Goal: Task Accomplishment & Management: Manage account settings

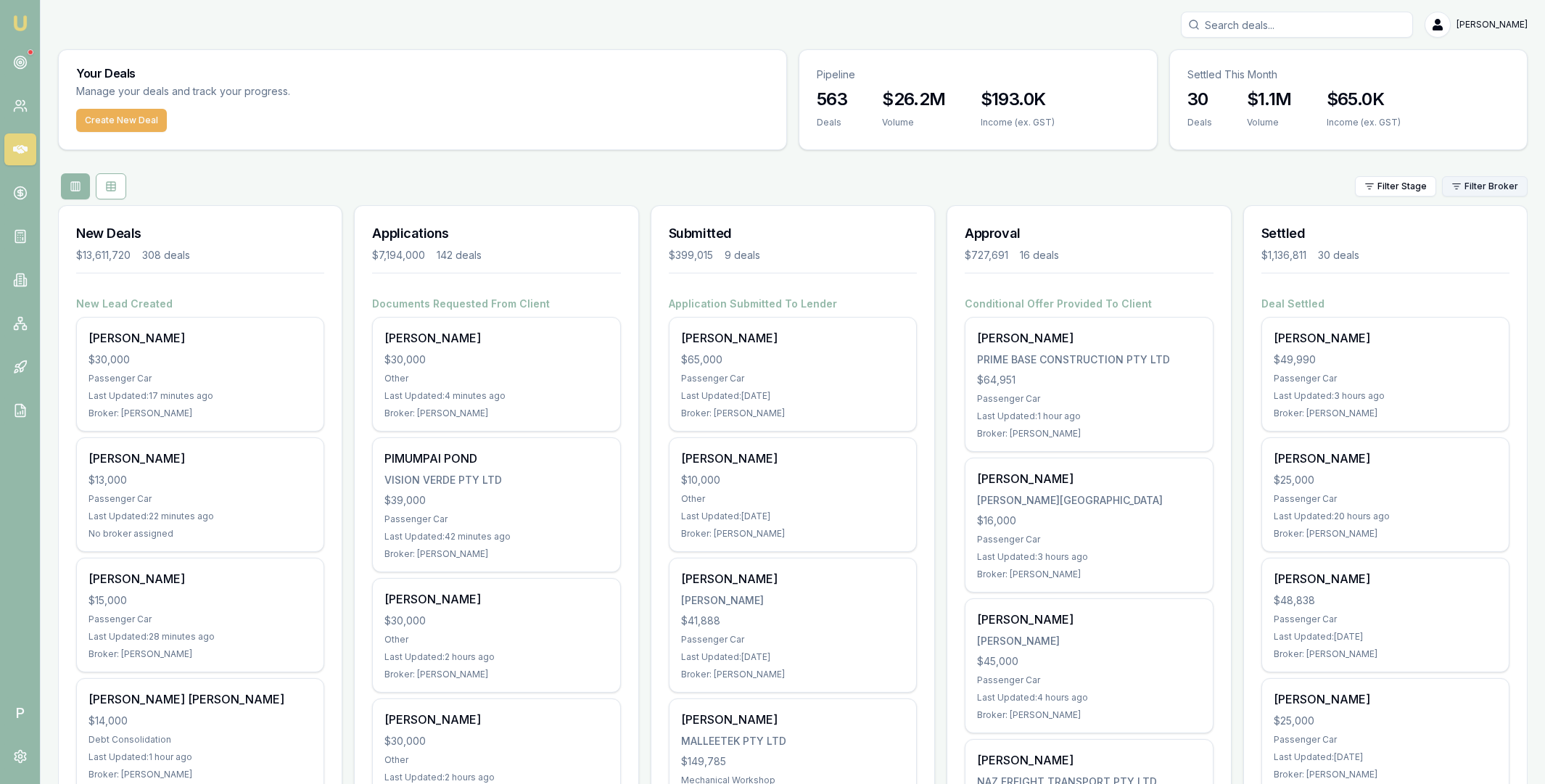
click at [1484, 189] on html "Emu Broker P [PERSON_NAME] Toggle Menu Your Deals Manage your deals and track y…" at bounding box center [772, 392] width 1545 height 784
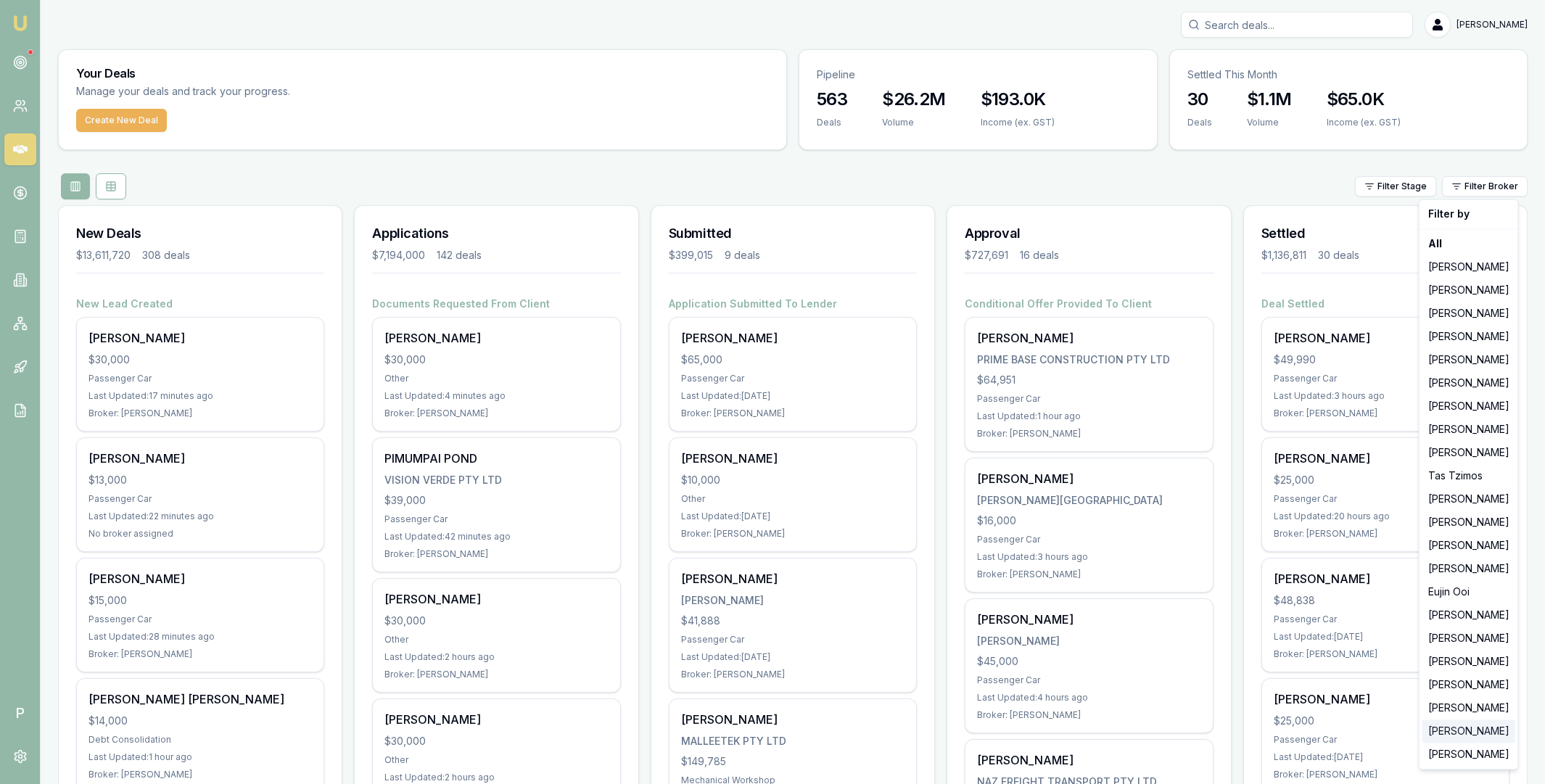
click at [1458, 726] on div "[PERSON_NAME]" at bounding box center [1469, 731] width 92 height 23
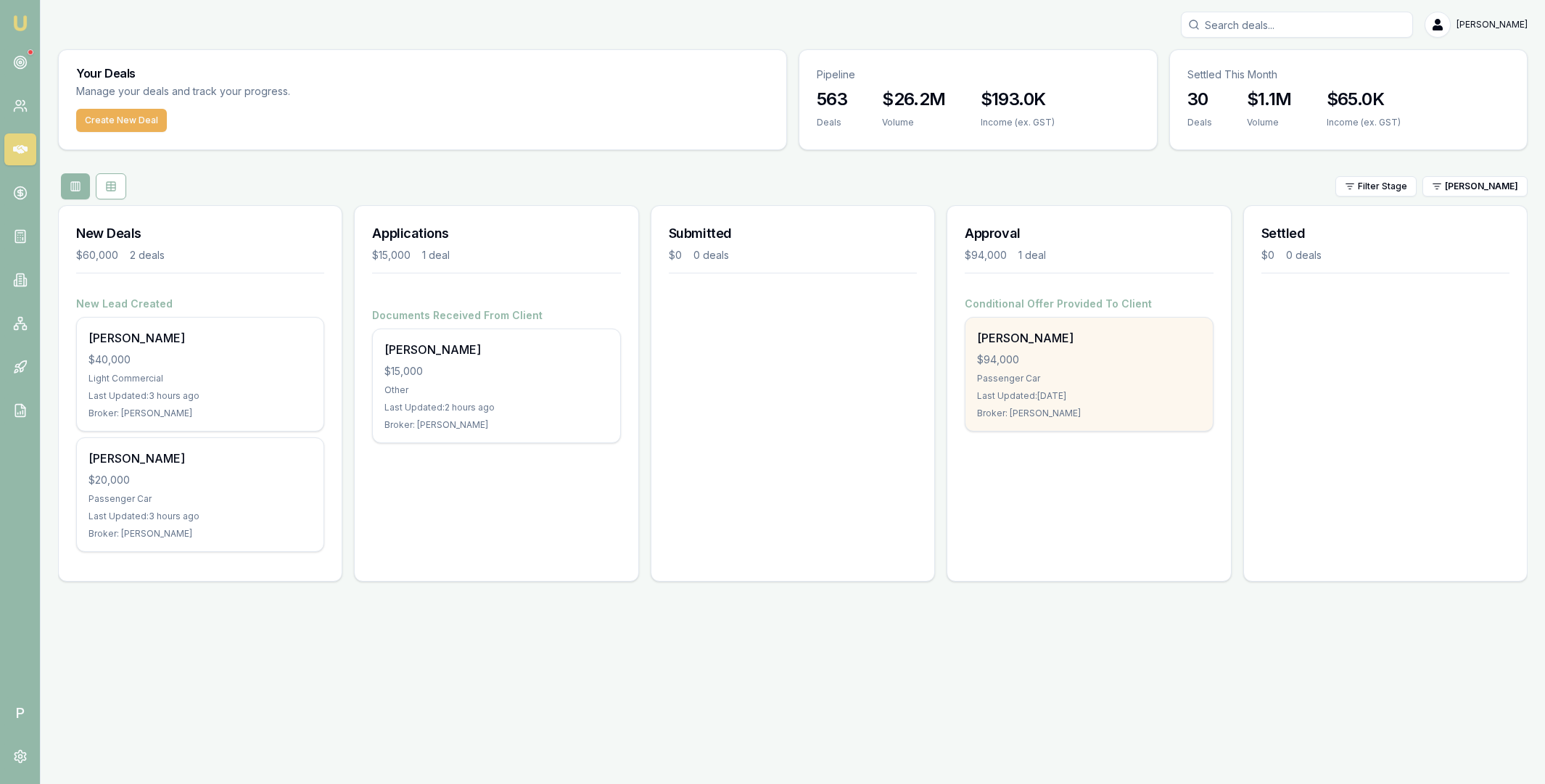
click at [1101, 362] on div "$94,000" at bounding box center [1088, 359] width 223 height 14
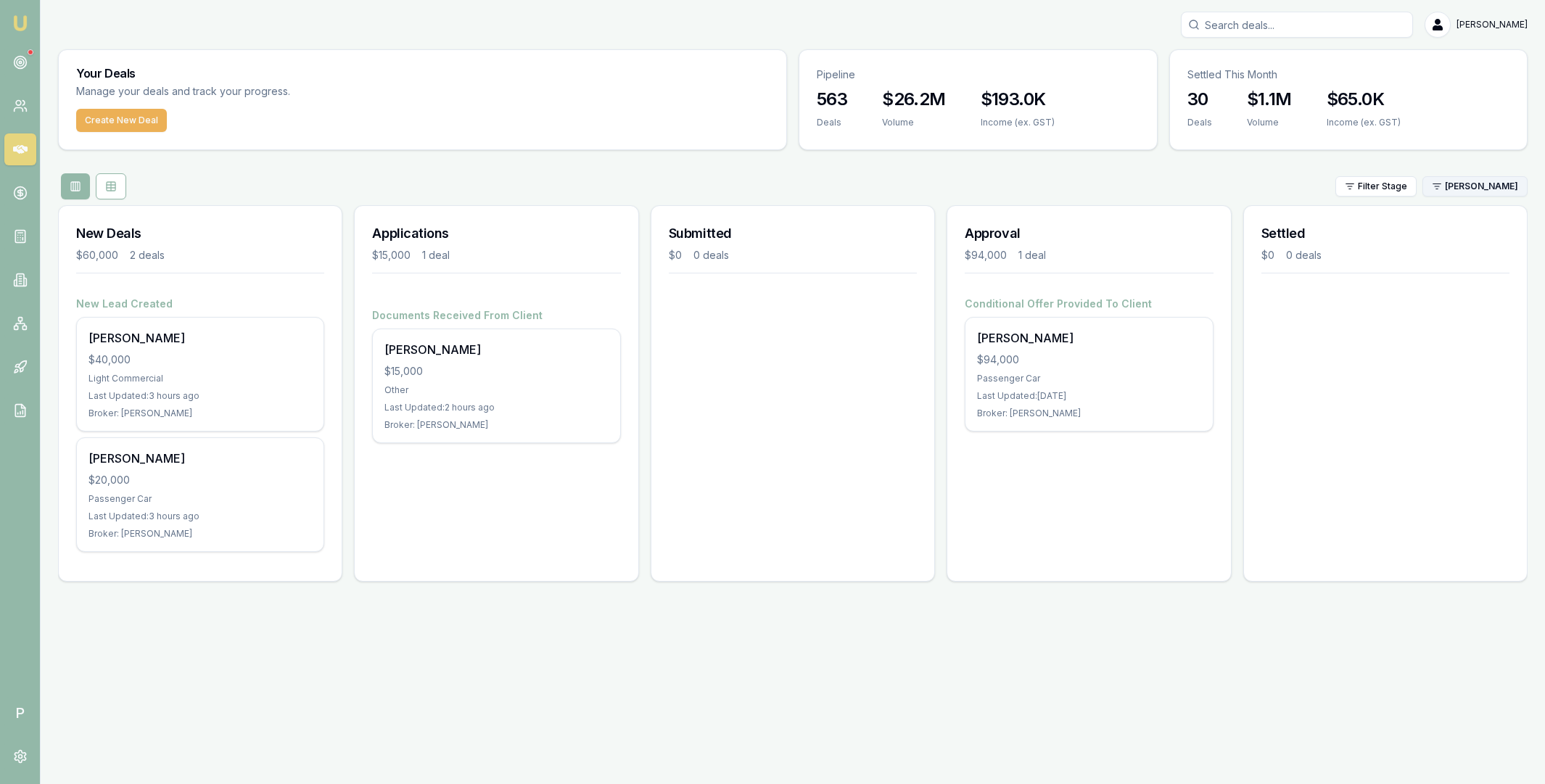
click at [1473, 187] on html "Emu Broker P [PERSON_NAME] Toggle Menu Your Deals Manage your deals and track y…" at bounding box center [772, 392] width 1545 height 784
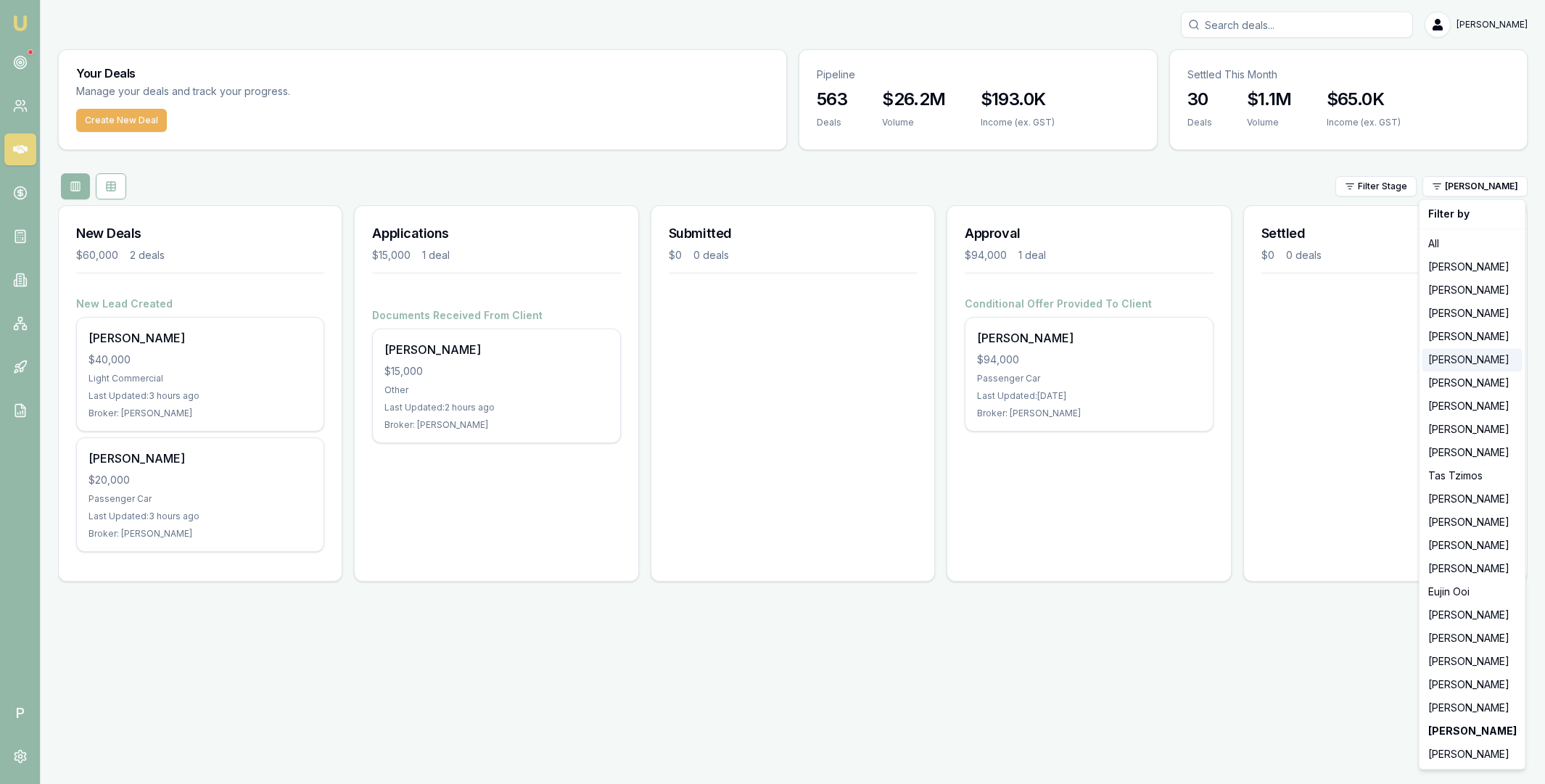
click at [1471, 360] on div "[PERSON_NAME]" at bounding box center [1473, 359] width 100 height 23
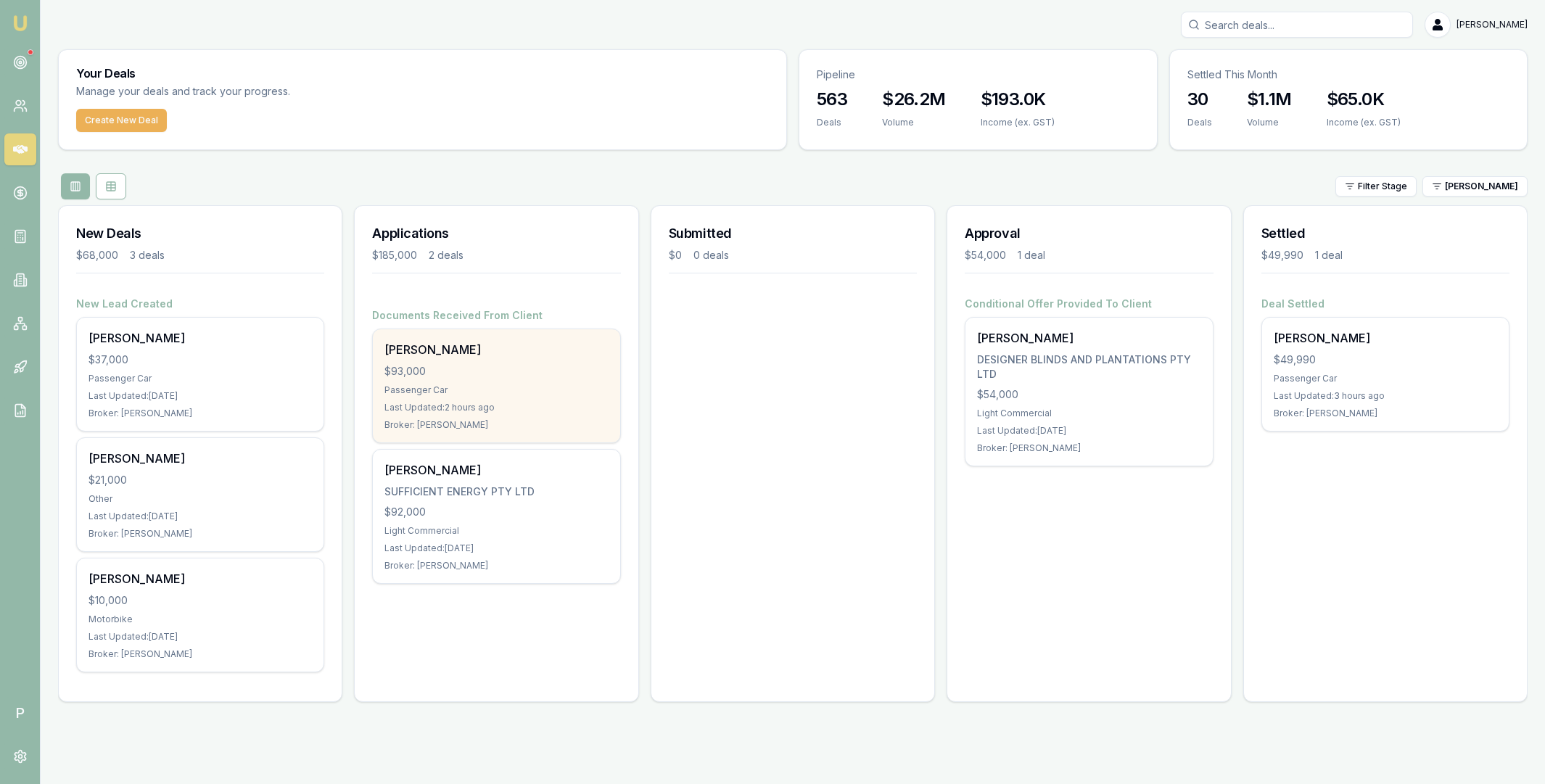
click at [529, 378] on div "$93,000" at bounding box center [496, 371] width 223 height 14
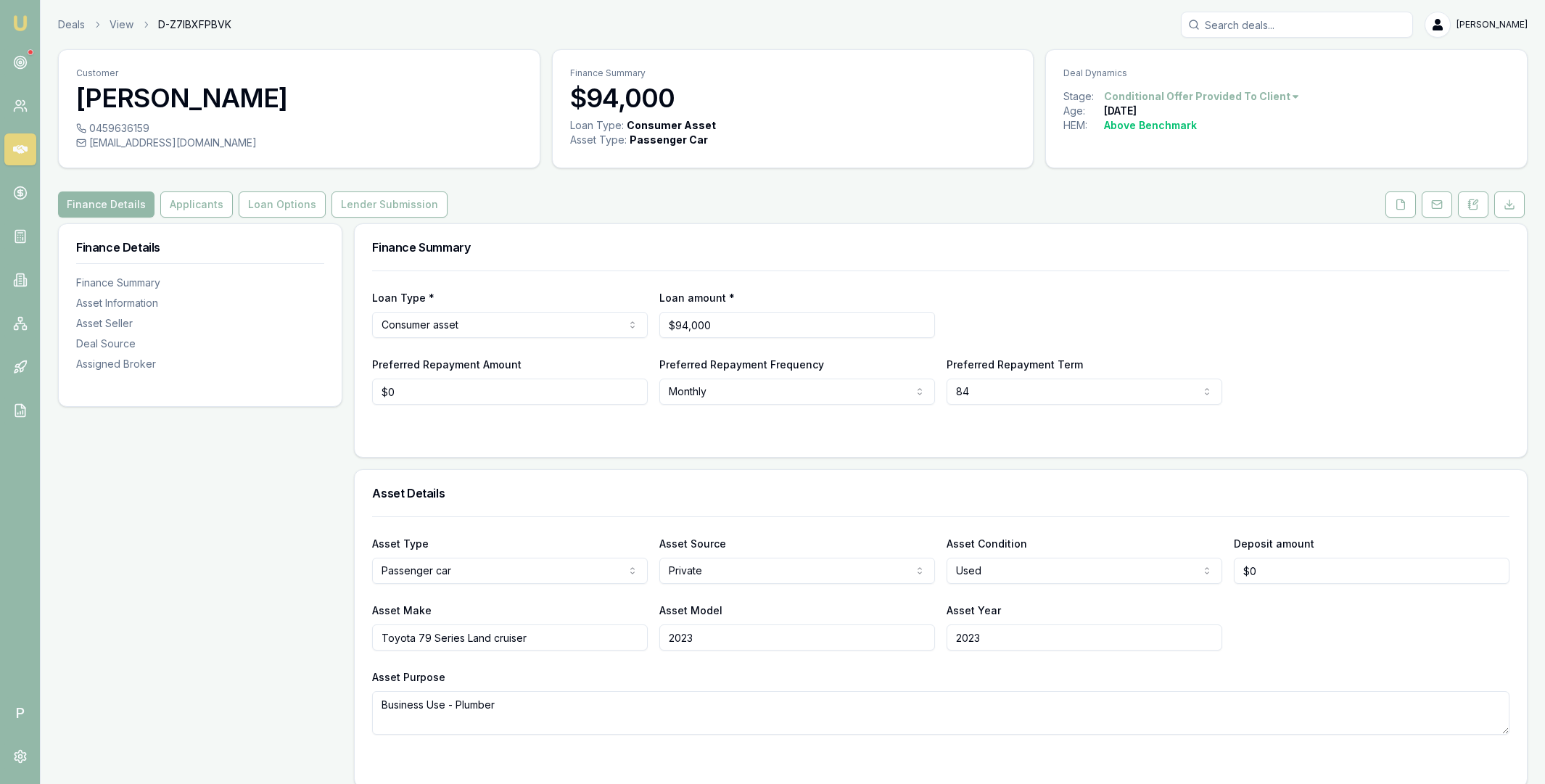
click at [1375, 24] on input "Search deals" at bounding box center [1297, 24] width 233 height 26
paste input "D-V6Y1D7J3WB"
type input "D-V6Y1D7J3WB"
click at [1357, 74] on p "0404941238" at bounding box center [1297, 77] width 219 height 14
click at [220, 205] on button "Applicants" at bounding box center [196, 204] width 72 height 26
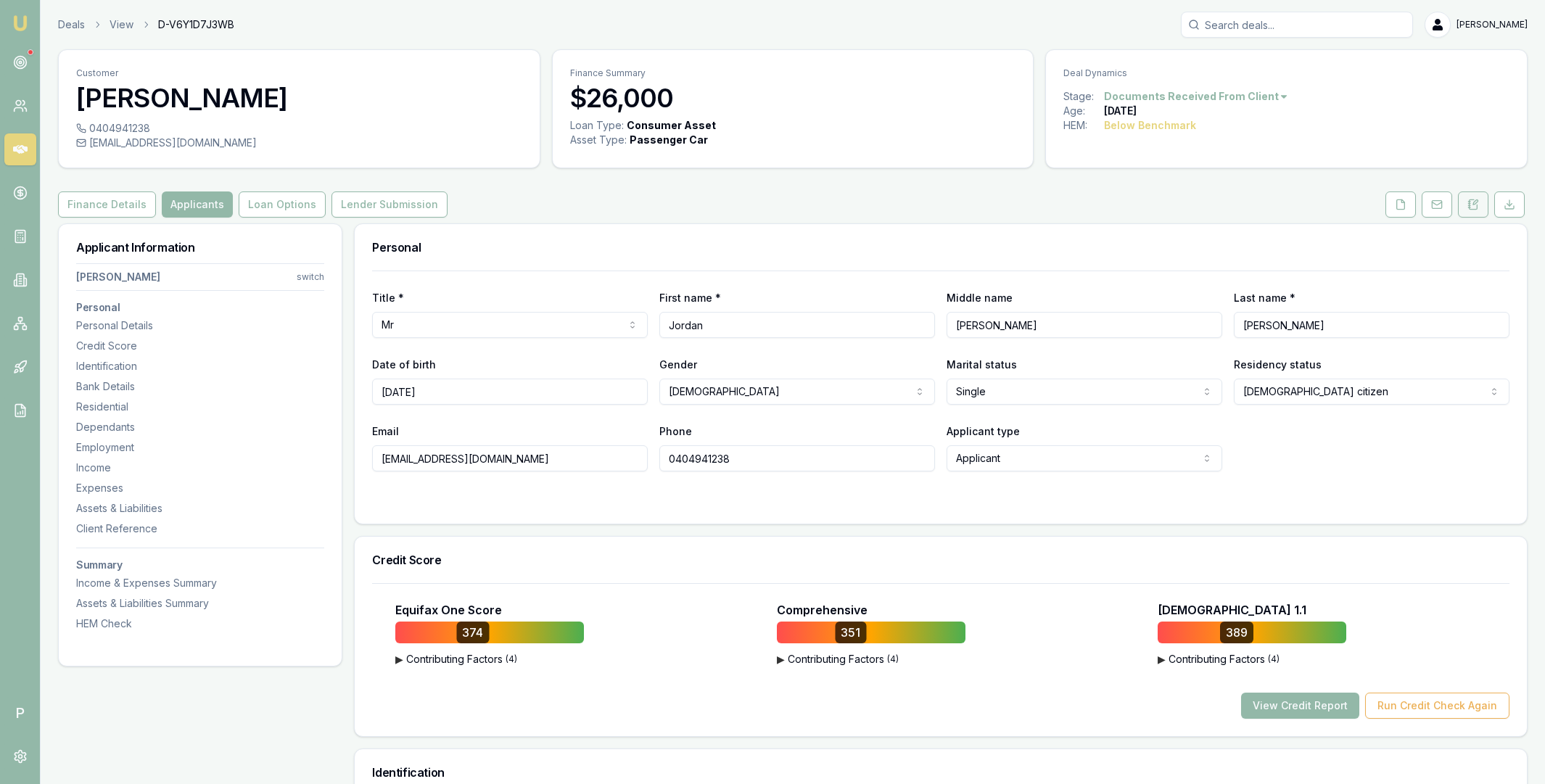
click at [1470, 205] on icon at bounding box center [1474, 204] width 8 height 10
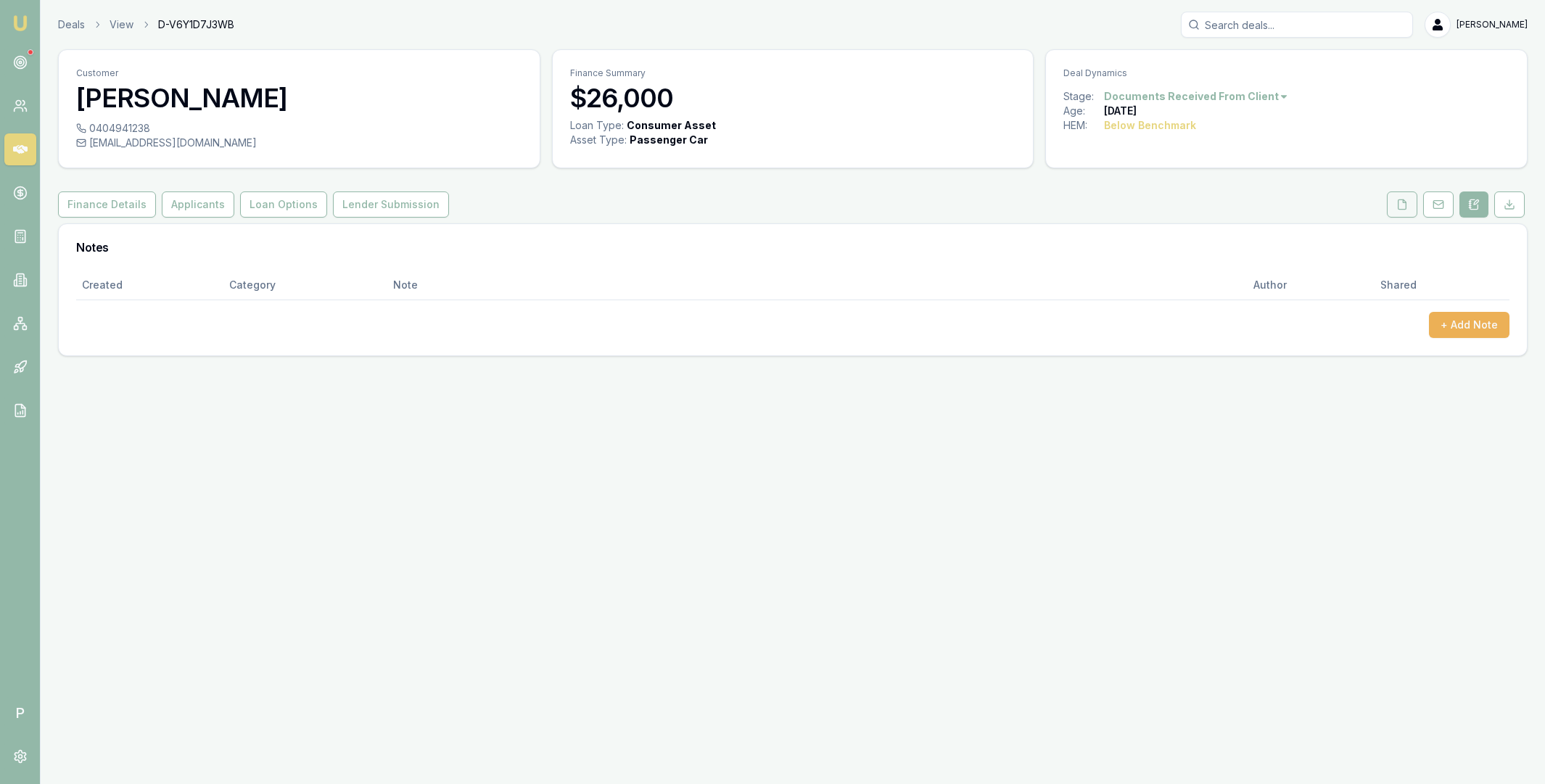
click at [1402, 208] on icon at bounding box center [1402, 205] width 11 height 11
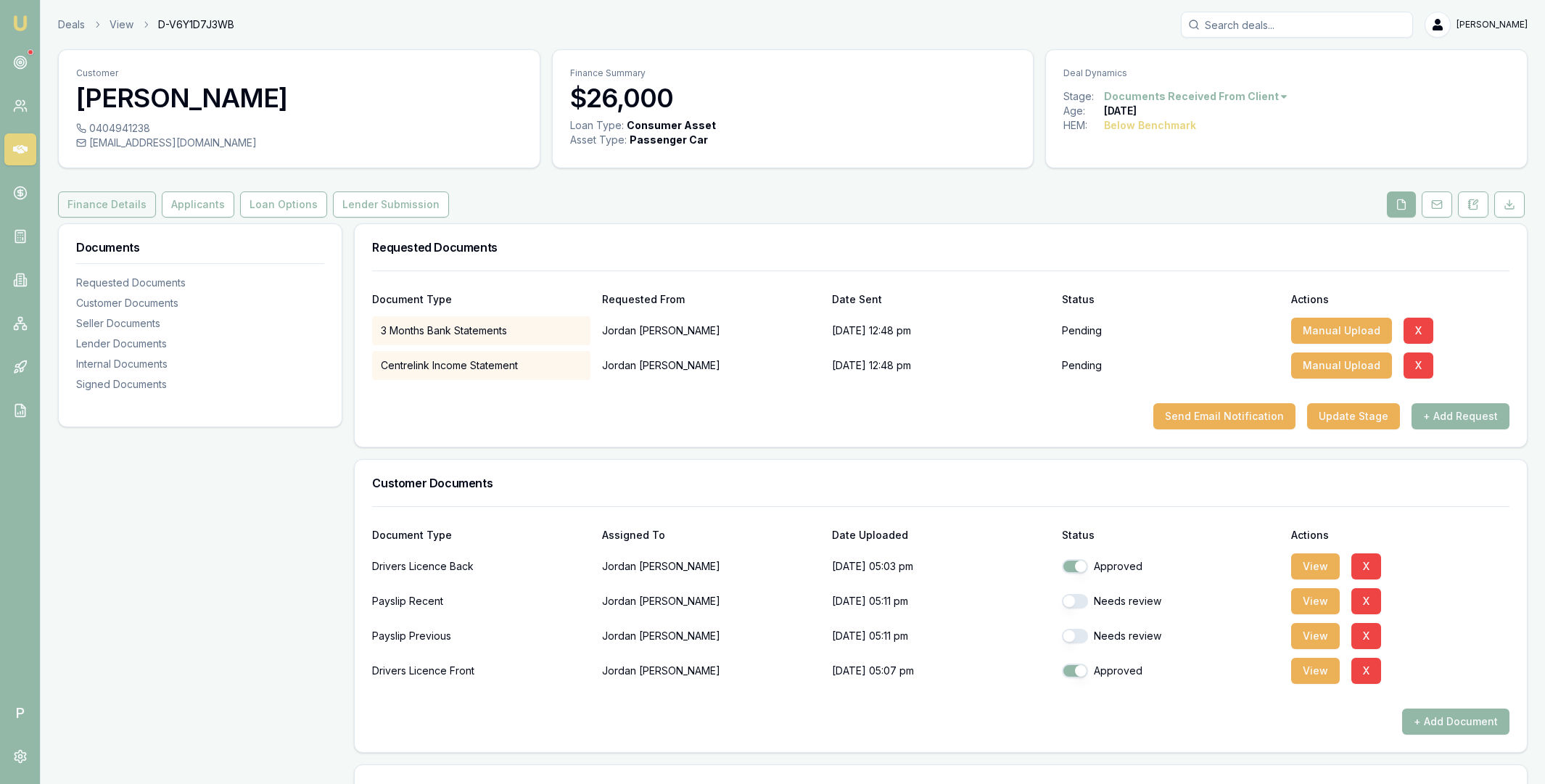
click at [113, 206] on button "Finance Details" at bounding box center [107, 204] width 98 height 26
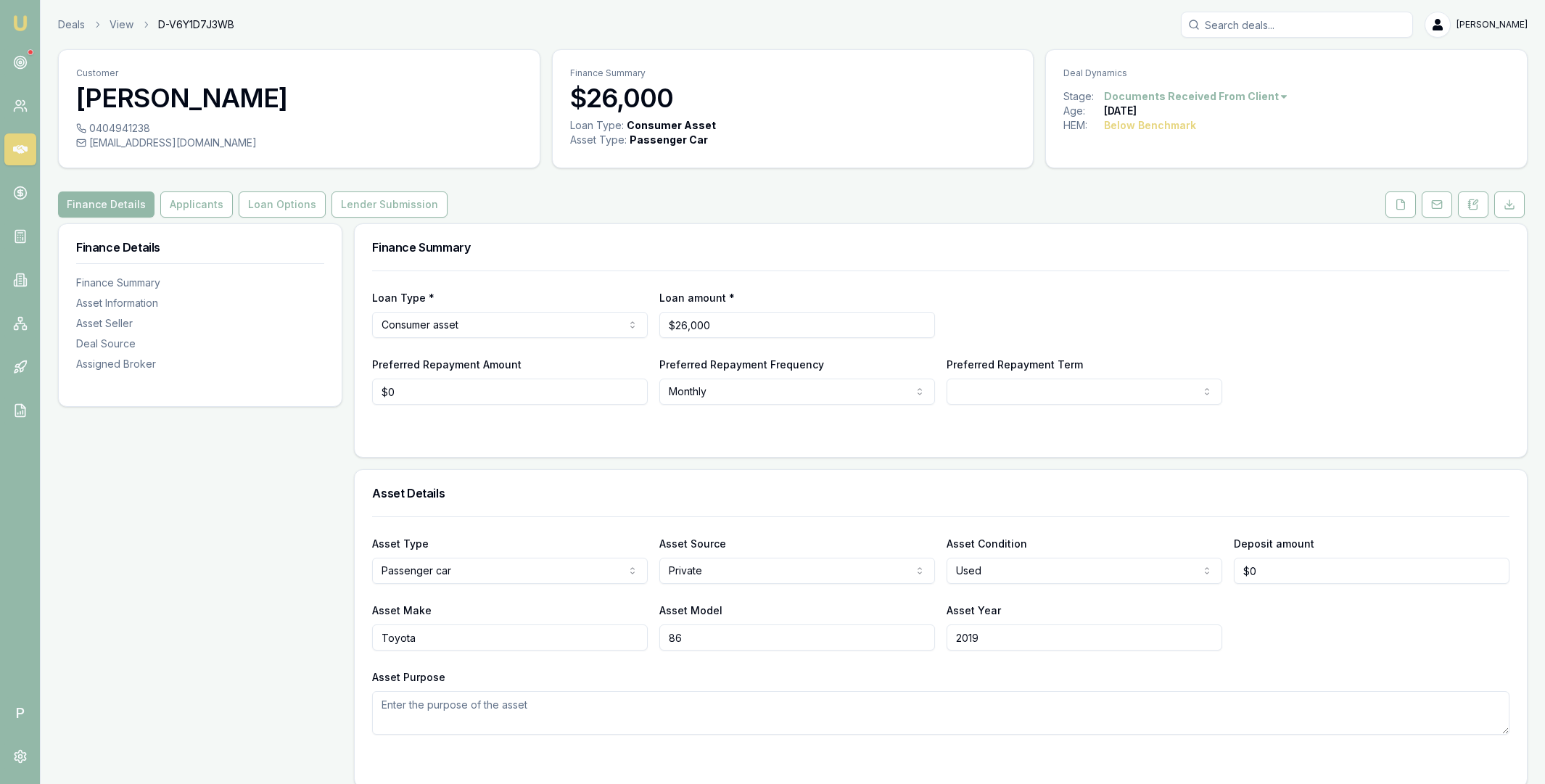
click at [1258, 28] on input "Search deals" at bounding box center [1297, 24] width 233 height 26
paste input "D-U61B0QFKEW"
type input "D-U61B0QFKEW"
click at [1260, 67] on p "Venkata Sri Ram" at bounding box center [1297, 63] width 219 height 14
click at [202, 208] on button "Applicants" at bounding box center [196, 204] width 72 height 26
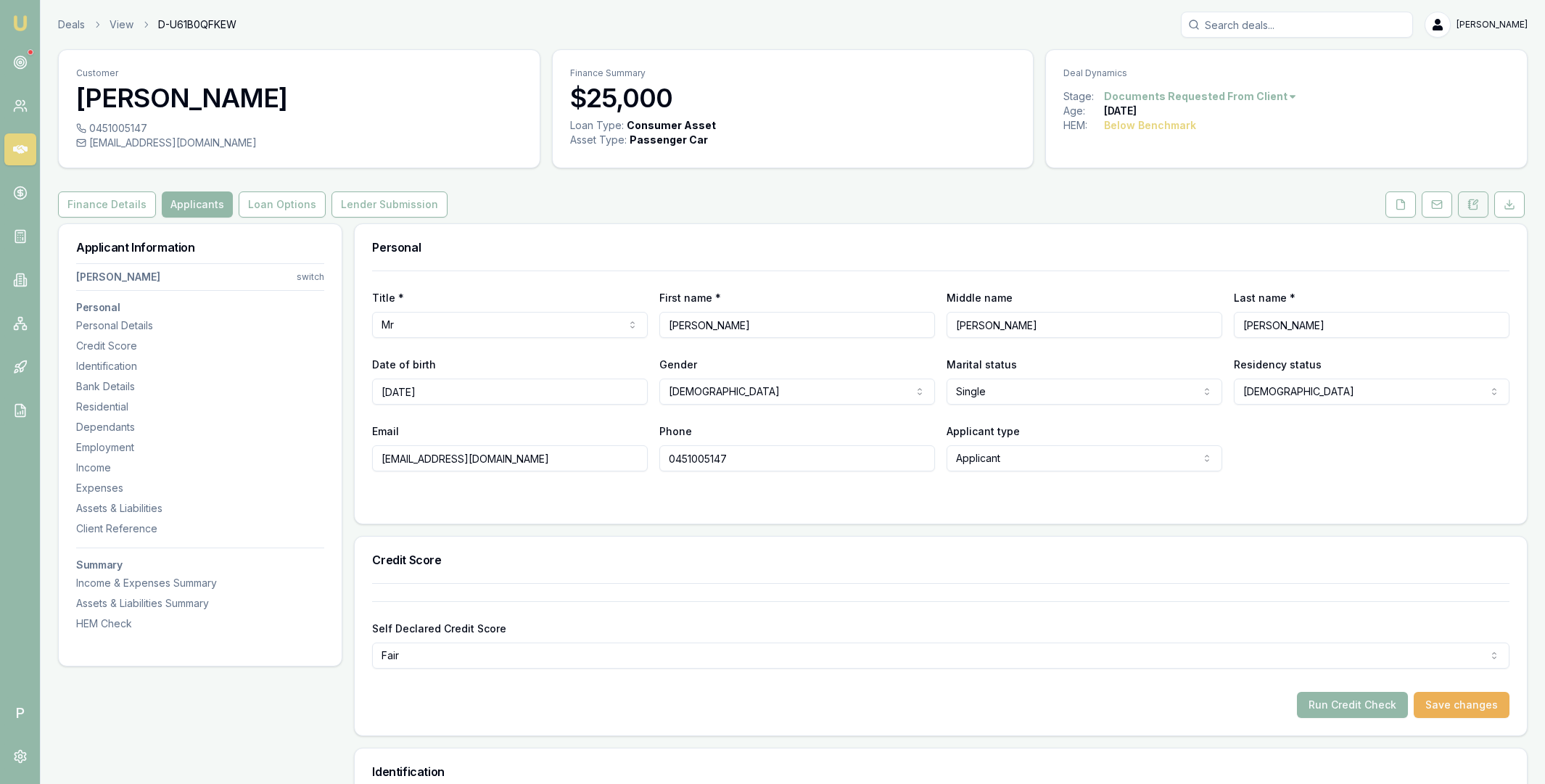
click at [1469, 208] on icon at bounding box center [1474, 205] width 11 height 11
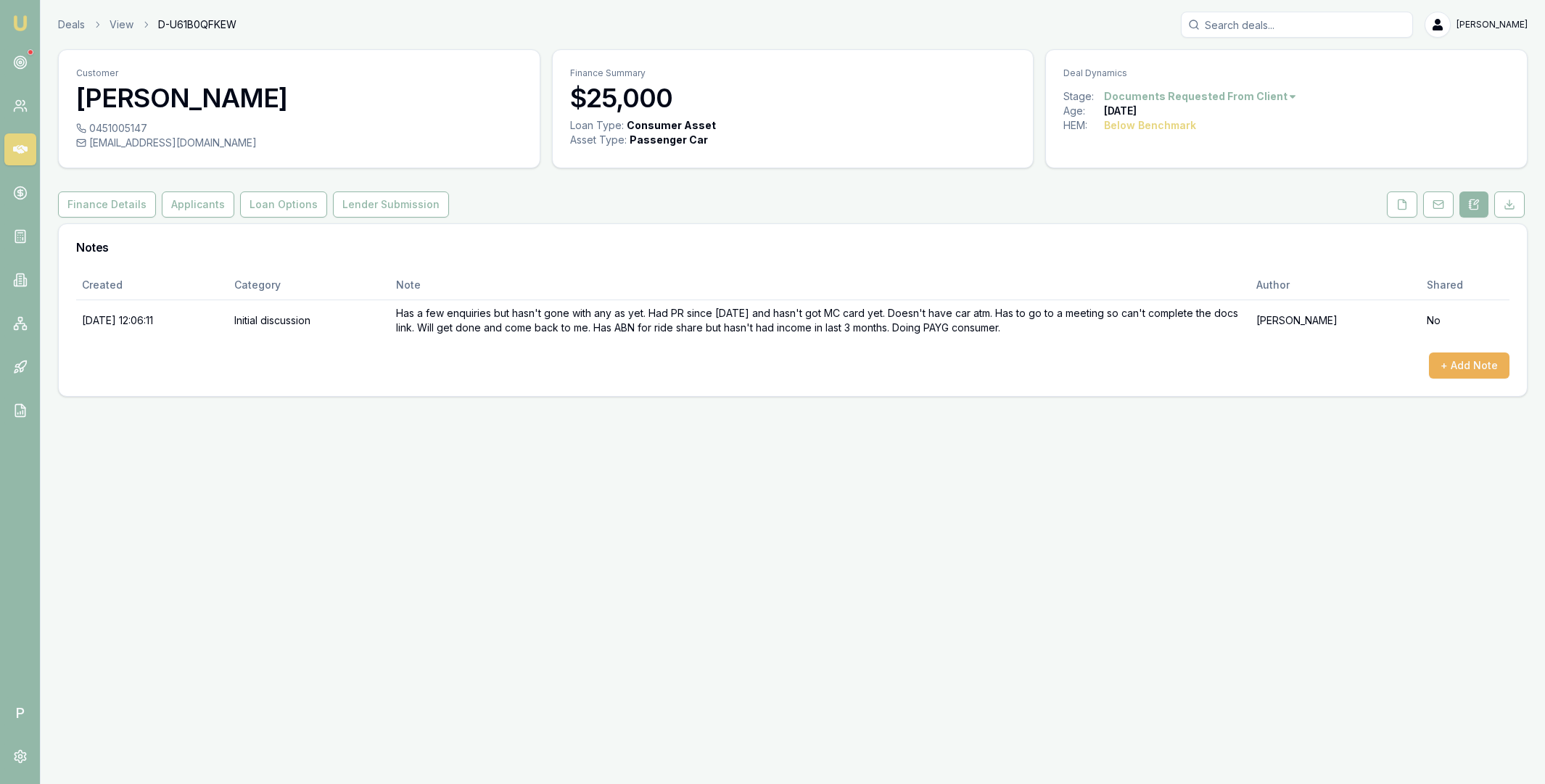
click at [196, 19] on span "D-U61B0QFKEW" at bounding box center [197, 24] width 78 height 14
copy span "D-U61B0QFKEW"
click at [1321, 28] on input "Search deals" at bounding box center [1297, 24] width 233 height 26
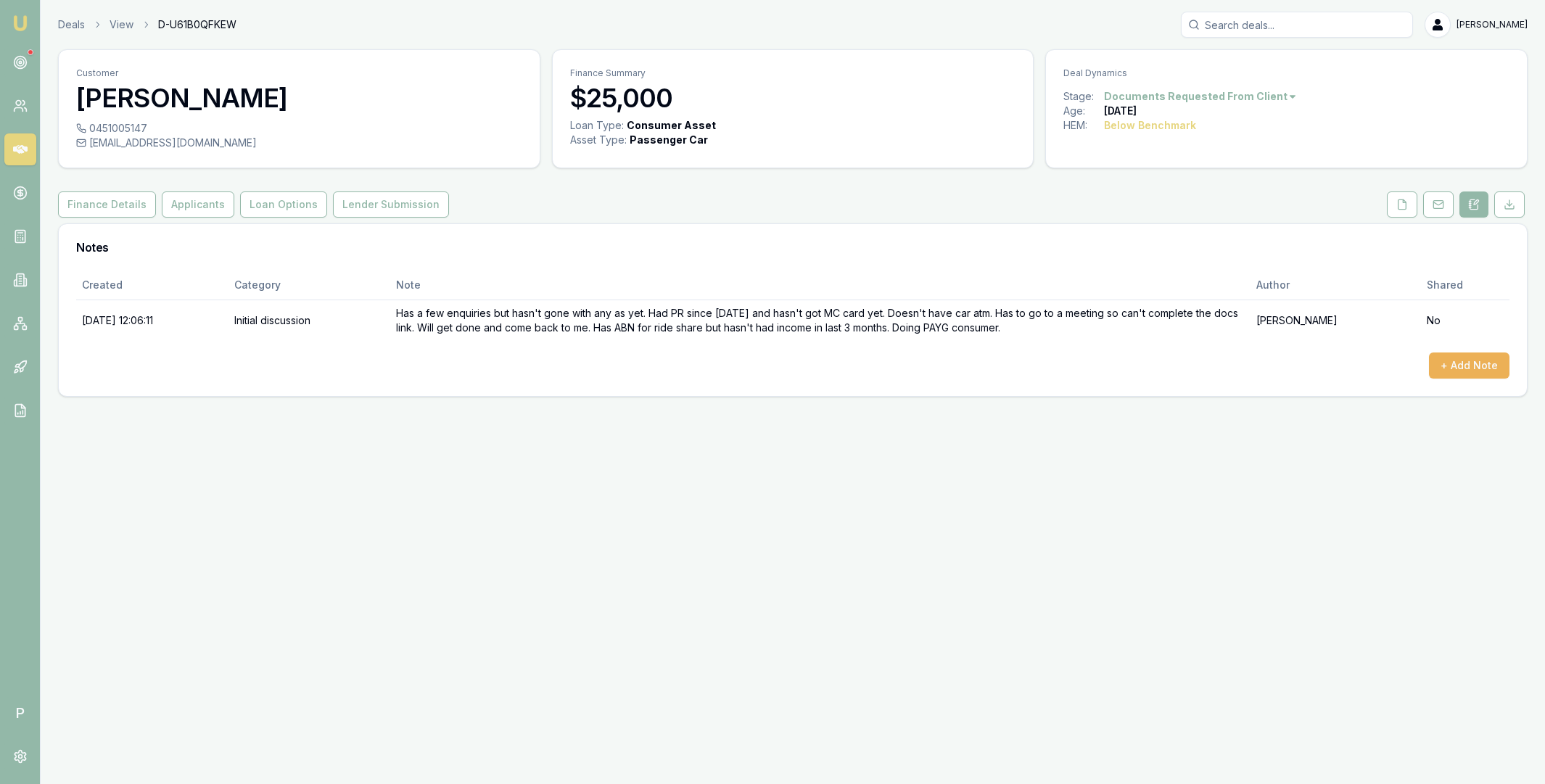
paste input "D-V6Y1D7J3WB"
type input "D-V6Y1D7J3WB"
drag, startPoint x: 1306, startPoint y: 70, endPoint x: 515, endPoint y: 13, distance: 793.1
click at [1304, 70] on p "0404941238" at bounding box center [1297, 77] width 219 height 14
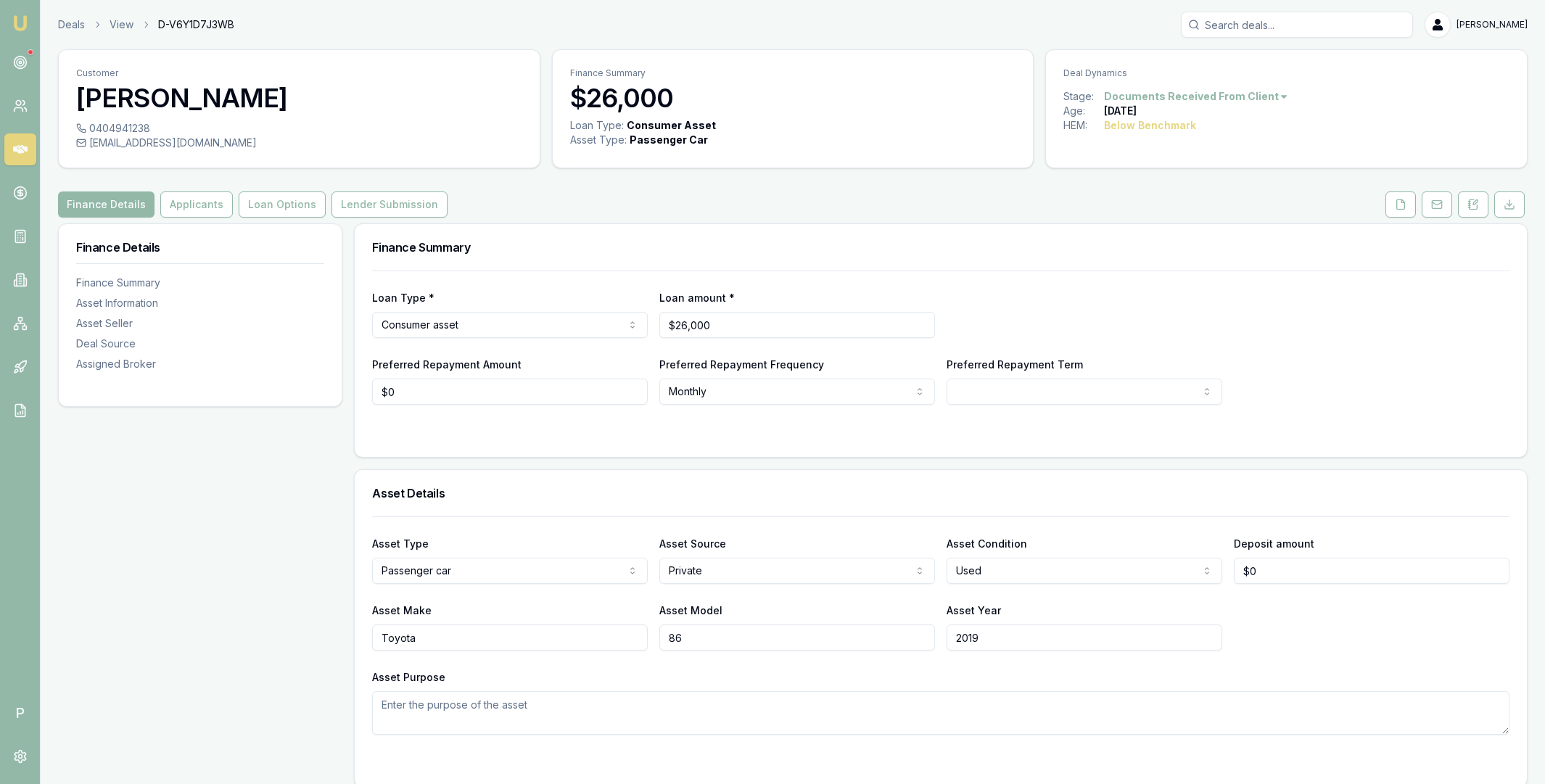
click at [1265, 26] on input "Search deals" at bounding box center [1297, 24] width 233 height 26
paste input "D-MTKQJ9761Y"
type input "D-MTKQJ9761Y"
click at [1267, 65] on p "Wendy James" at bounding box center [1297, 63] width 219 height 14
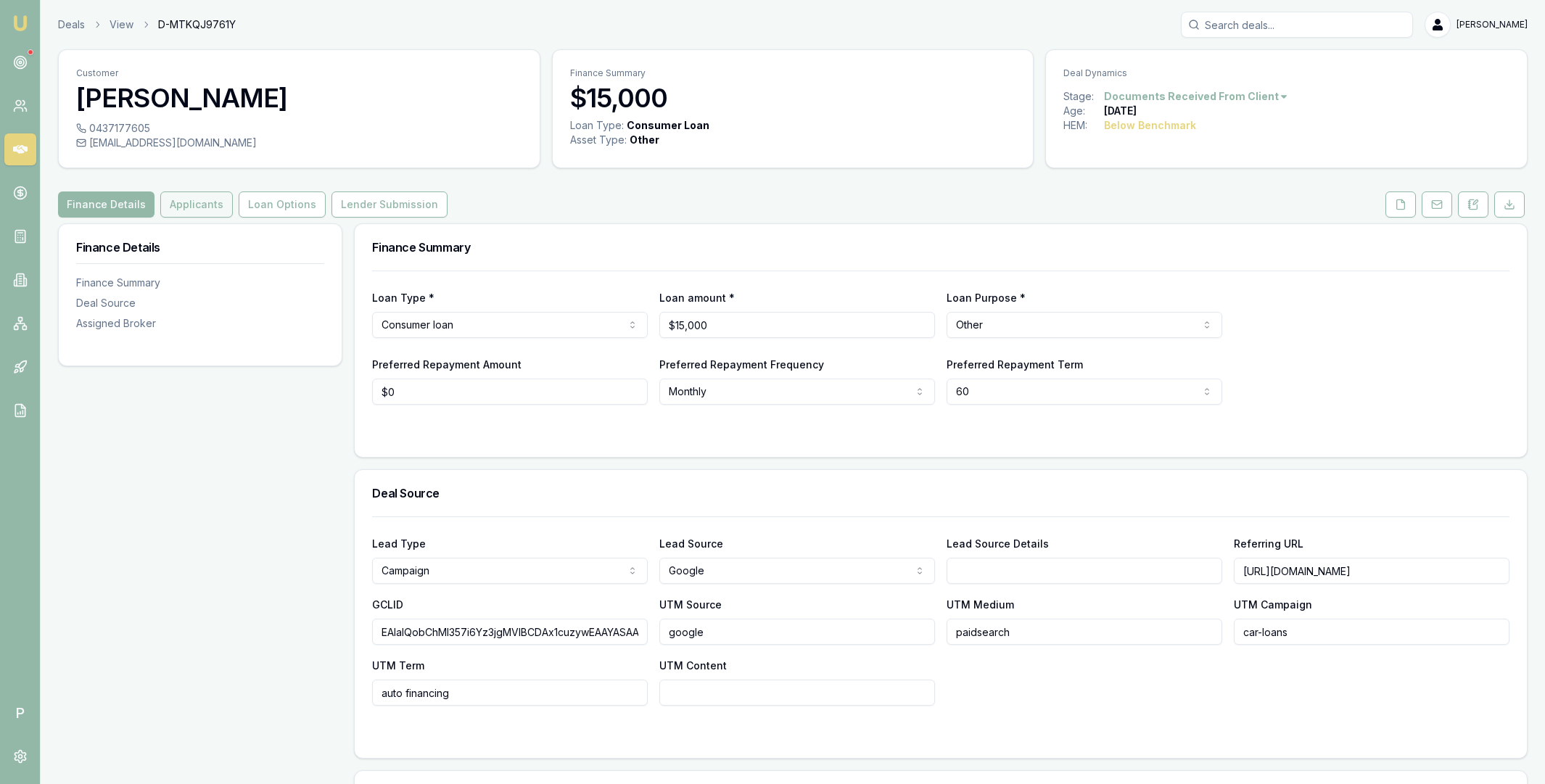
click at [198, 208] on button "Applicants" at bounding box center [196, 204] width 72 height 26
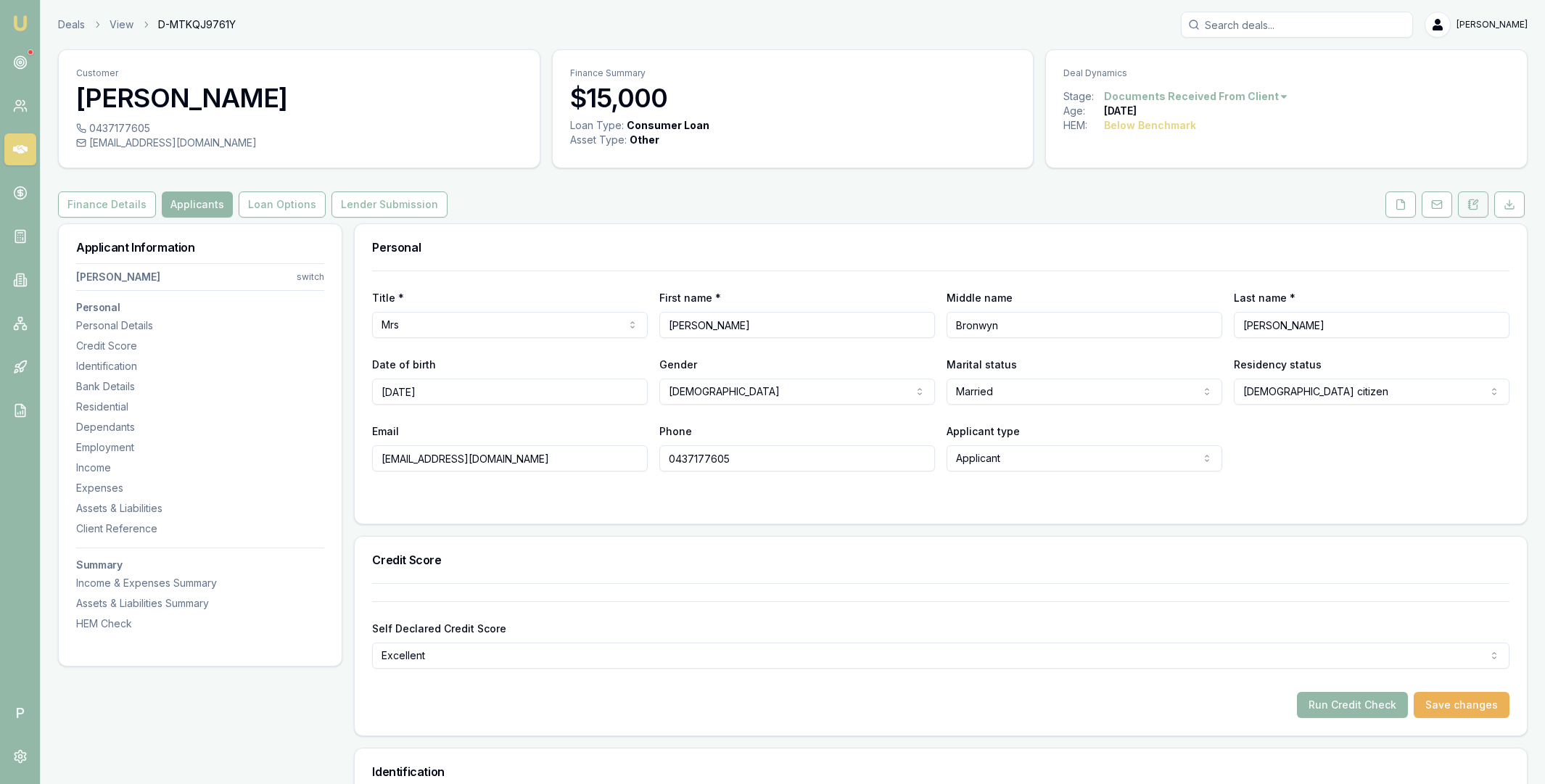
click at [1464, 202] on button at bounding box center [1474, 204] width 30 height 26
